Goal: Information Seeking & Learning: Learn about a topic

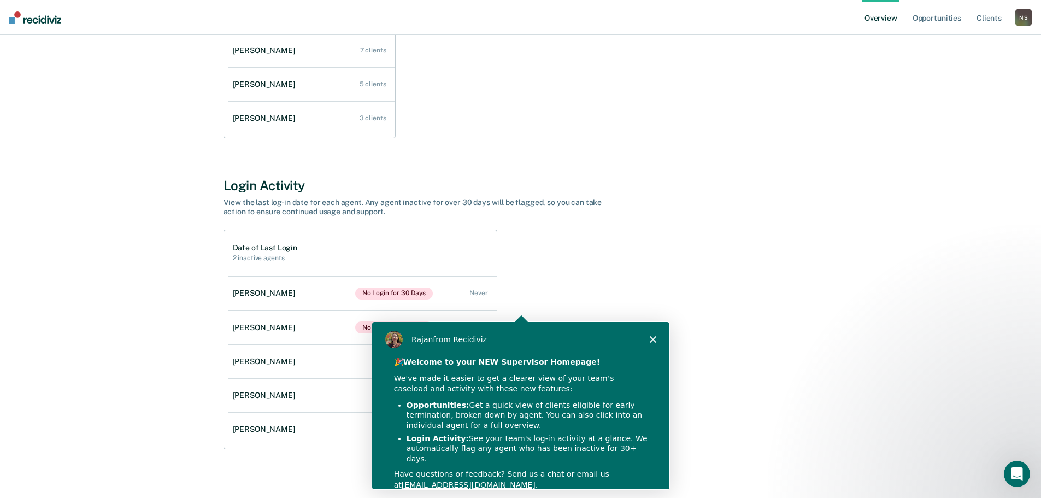
scroll to position [251, 0]
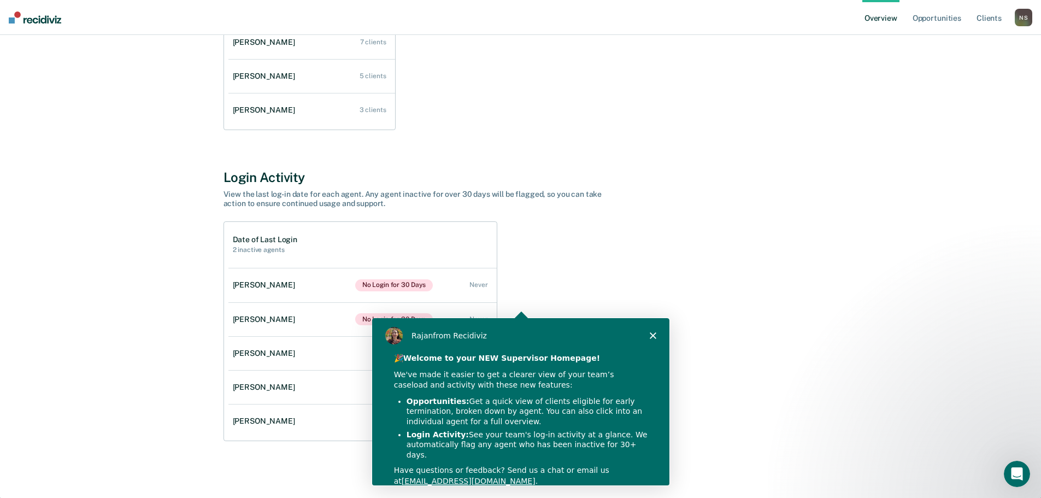
click at [652, 333] on icon "Close" at bounding box center [651, 334] width 7 height 7
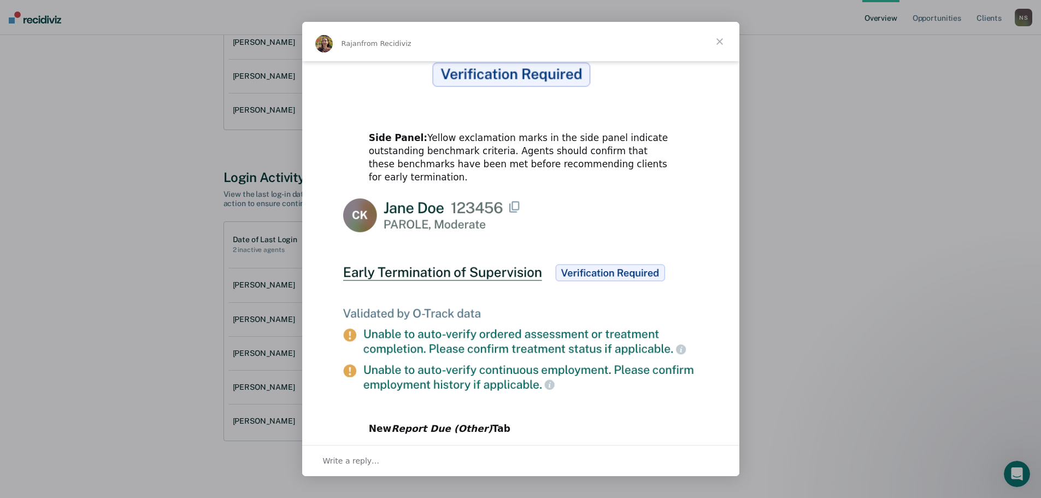
scroll to position [503, 0]
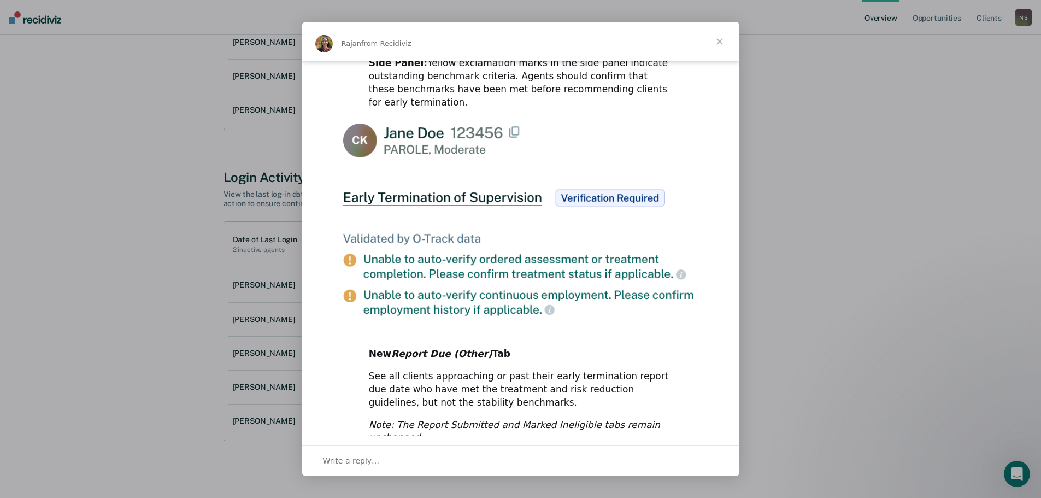
click at [721, 41] on span "Close" at bounding box center [719, 41] width 39 height 39
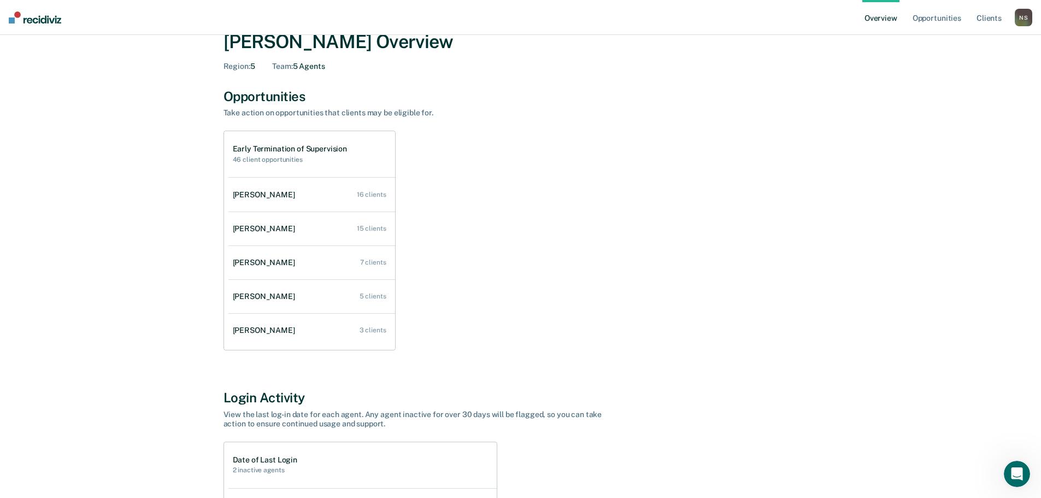
scroll to position [0, 0]
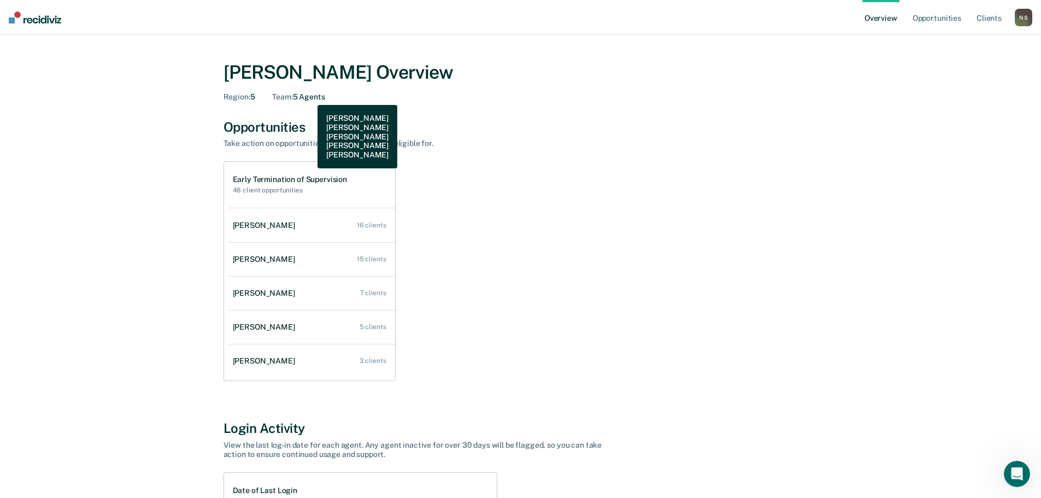
click at [309, 97] on div "Team : 5 Agents" at bounding box center [298, 96] width 52 height 9
drag, startPoint x: 295, startPoint y: 97, endPoint x: 233, endPoint y: 95, distance: 62.3
click at [292, 97] on span "Team :" at bounding box center [282, 96] width 20 height 9
click at [228, 94] on span "Region :" at bounding box center [236, 96] width 27 height 9
click at [234, 96] on span "Region :" at bounding box center [236, 96] width 27 height 9
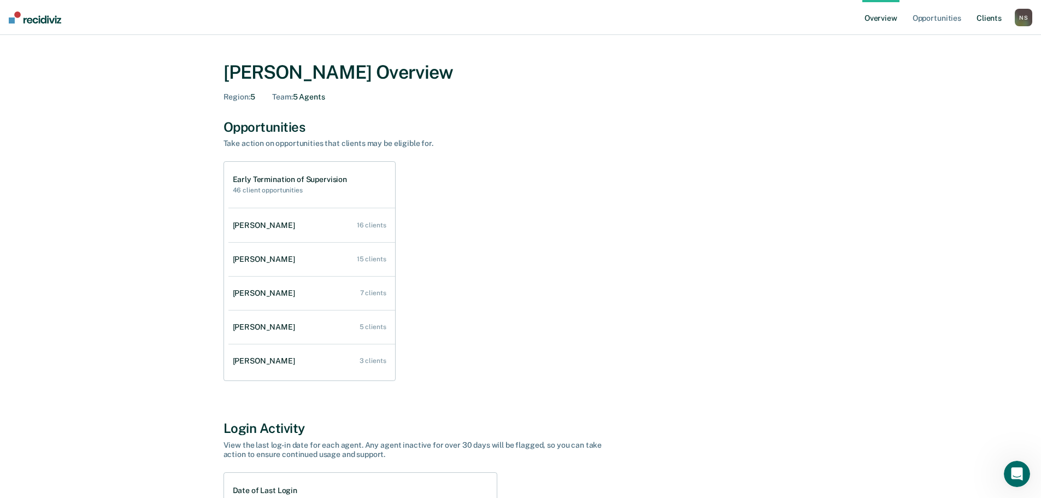
click at [990, 17] on link "Client s" at bounding box center [988, 17] width 29 height 35
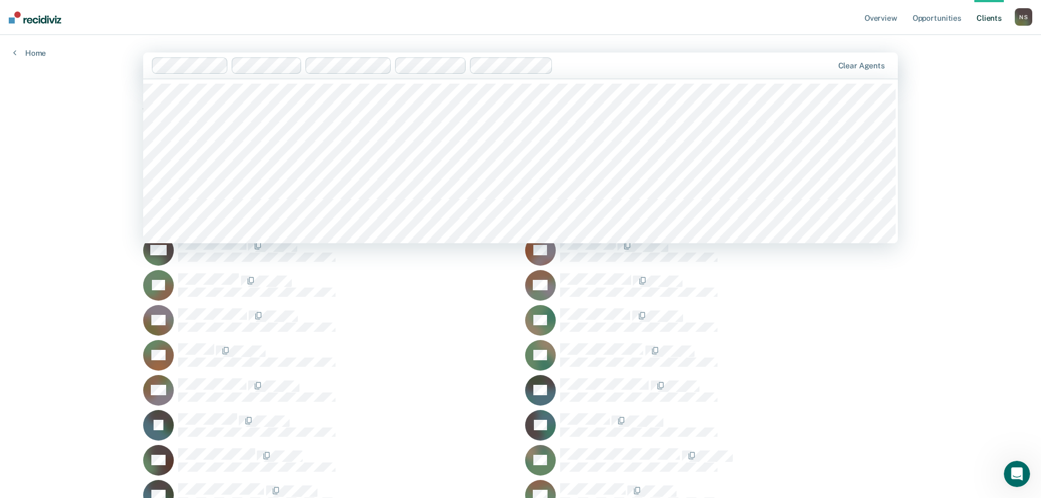
click at [647, 63] on div at bounding box center [694, 65] width 275 height 13
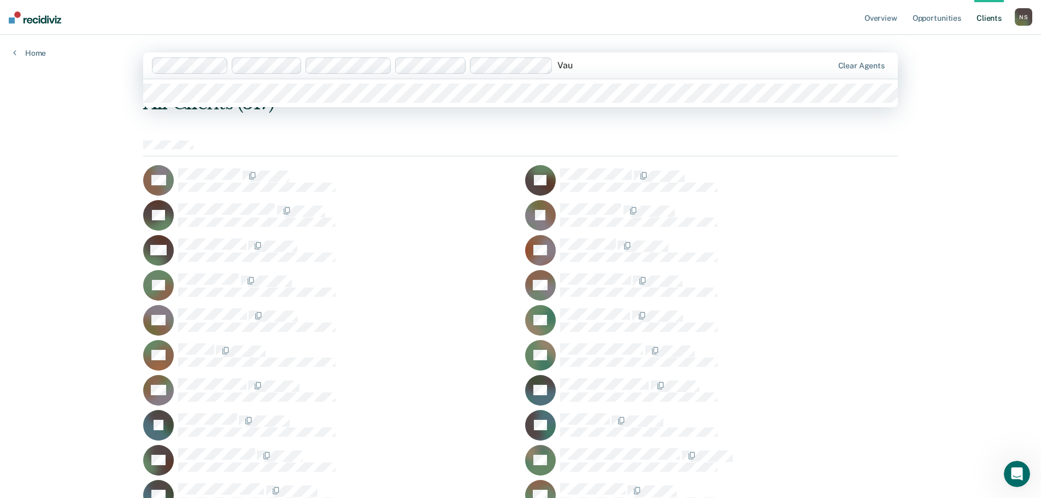
type input "Vaug"
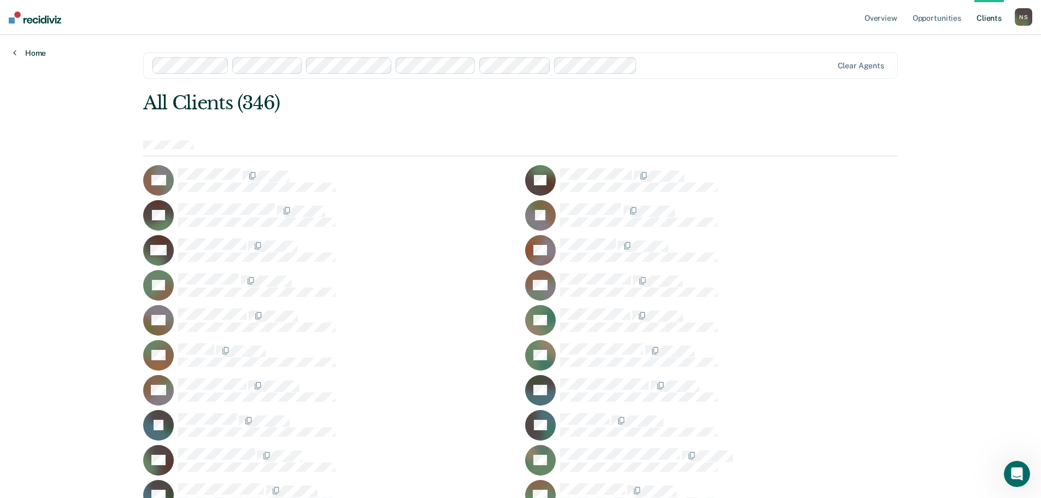
click at [39, 54] on link "Home" at bounding box center [29, 53] width 33 height 10
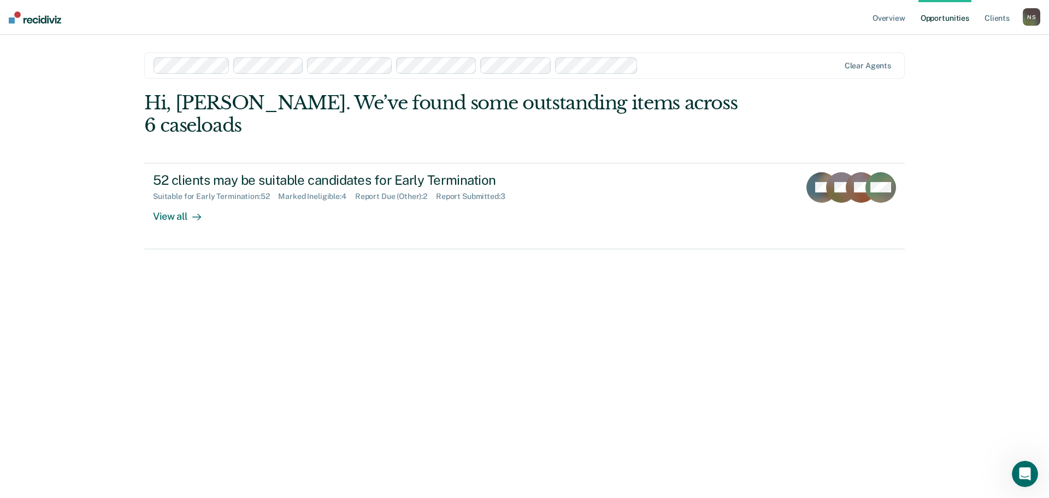
click at [1029, 15] on div "N S" at bounding box center [1031, 16] width 17 height 17
click at [889, 19] on link "Overview" at bounding box center [888, 17] width 37 height 35
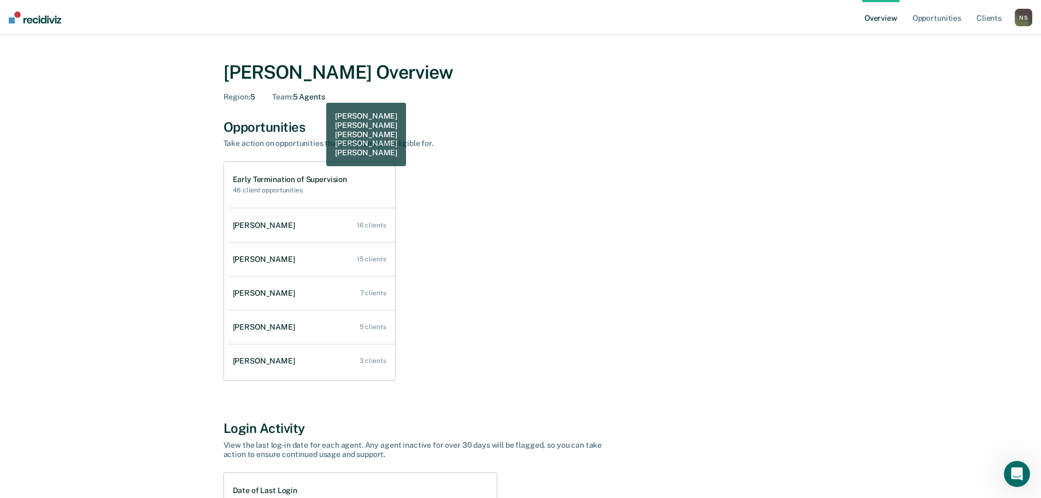
click at [317, 94] on div "Team : 5 Agents" at bounding box center [298, 96] width 52 height 9
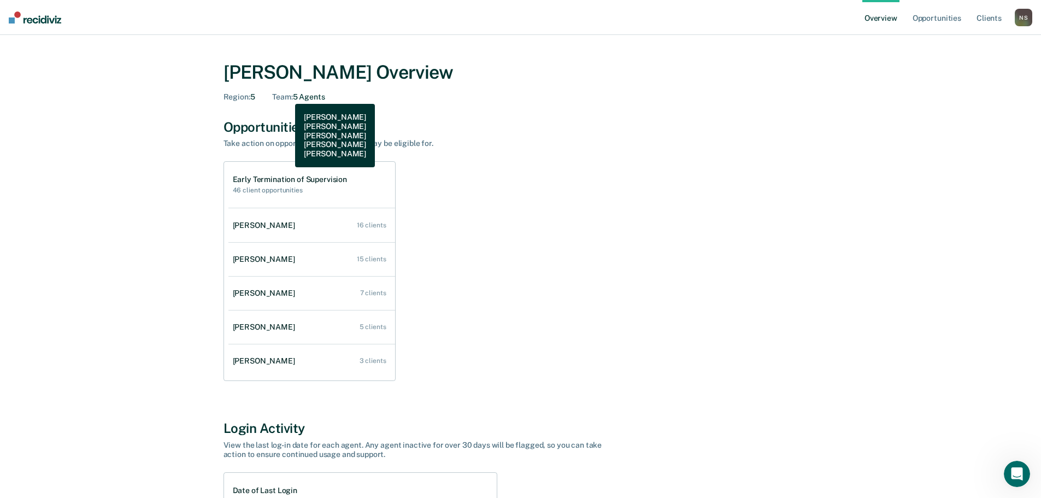
click at [287, 96] on span "Team :" at bounding box center [282, 96] width 20 height 9
click at [330, 72] on div "[PERSON_NAME] Overview" at bounding box center [520, 72] width 594 height 22
click at [874, 20] on link "Overview" at bounding box center [880, 17] width 37 height 35
click at [989, 15] on link "Client s" at bounding box center [988, 17] width 29 height 35
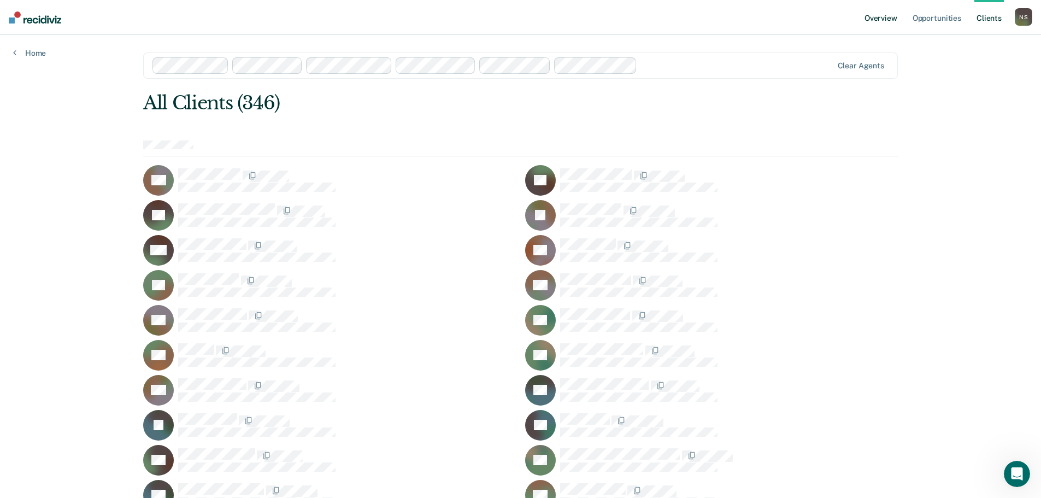
click at [882, 20] on link "Overview" at bounding box center [880, 17] width 37 height 35
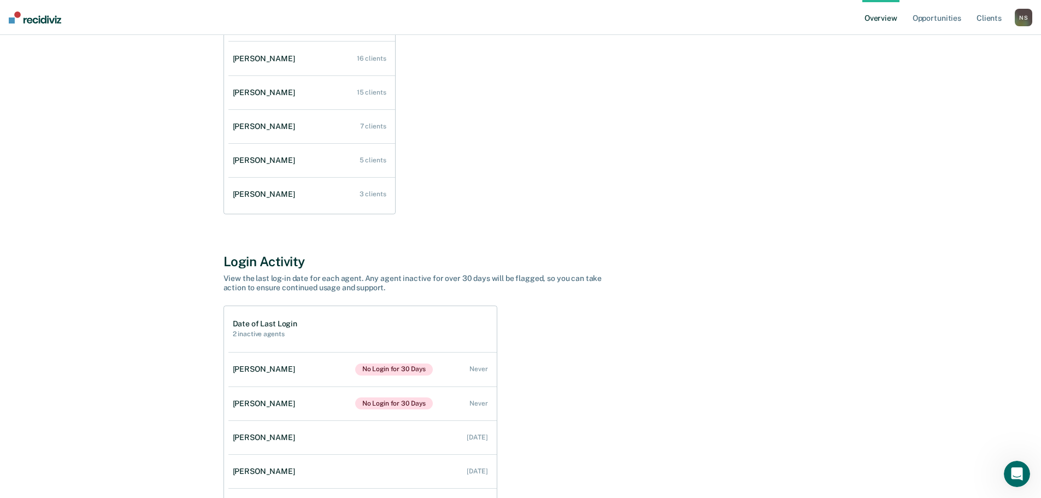
scroll to position [87, 0]
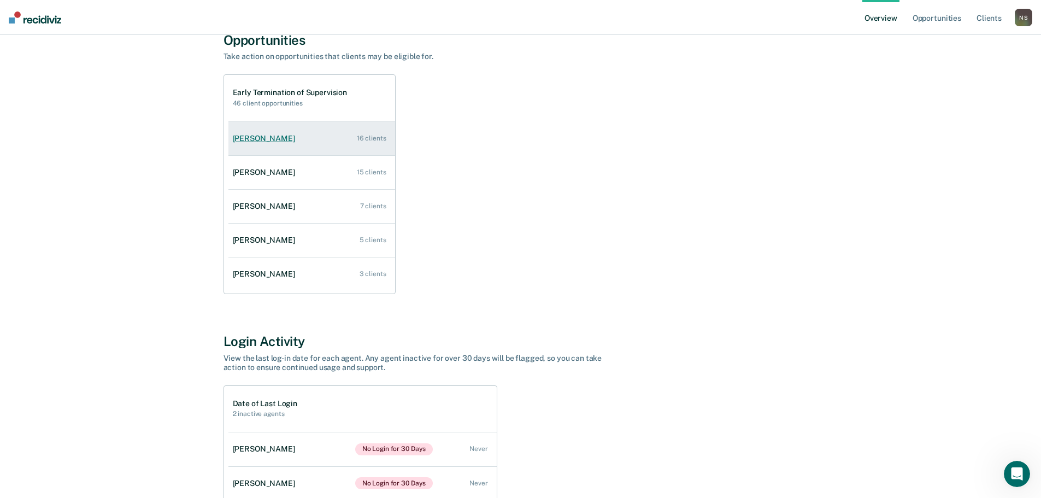
click at [272, 140] on div "[PERSON_NAME]" at bounding box center [266, 138] width 67 height 9
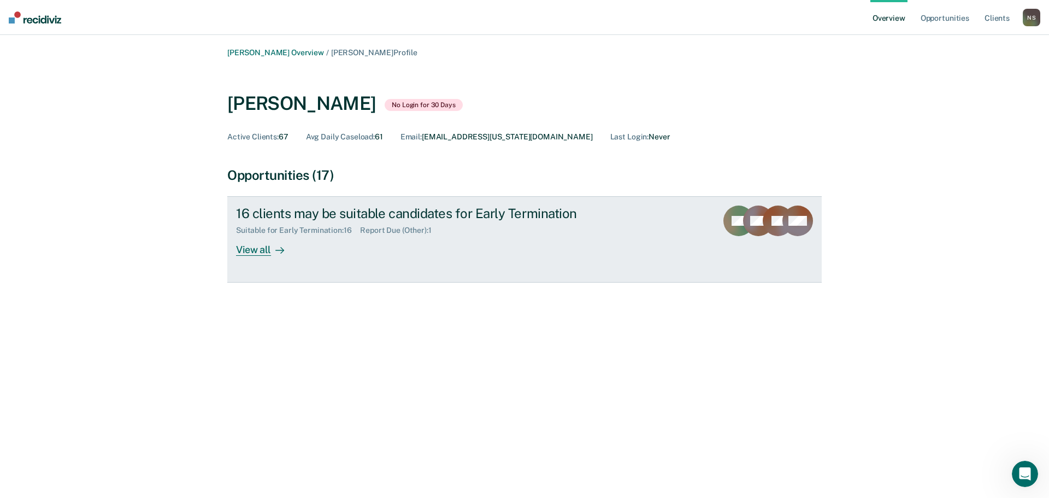
click at [256, 247] on div "View all" at bounding box center [266, 245] width 61 height 21
